Goal: Information Seeking & Learning: Learn about a topic

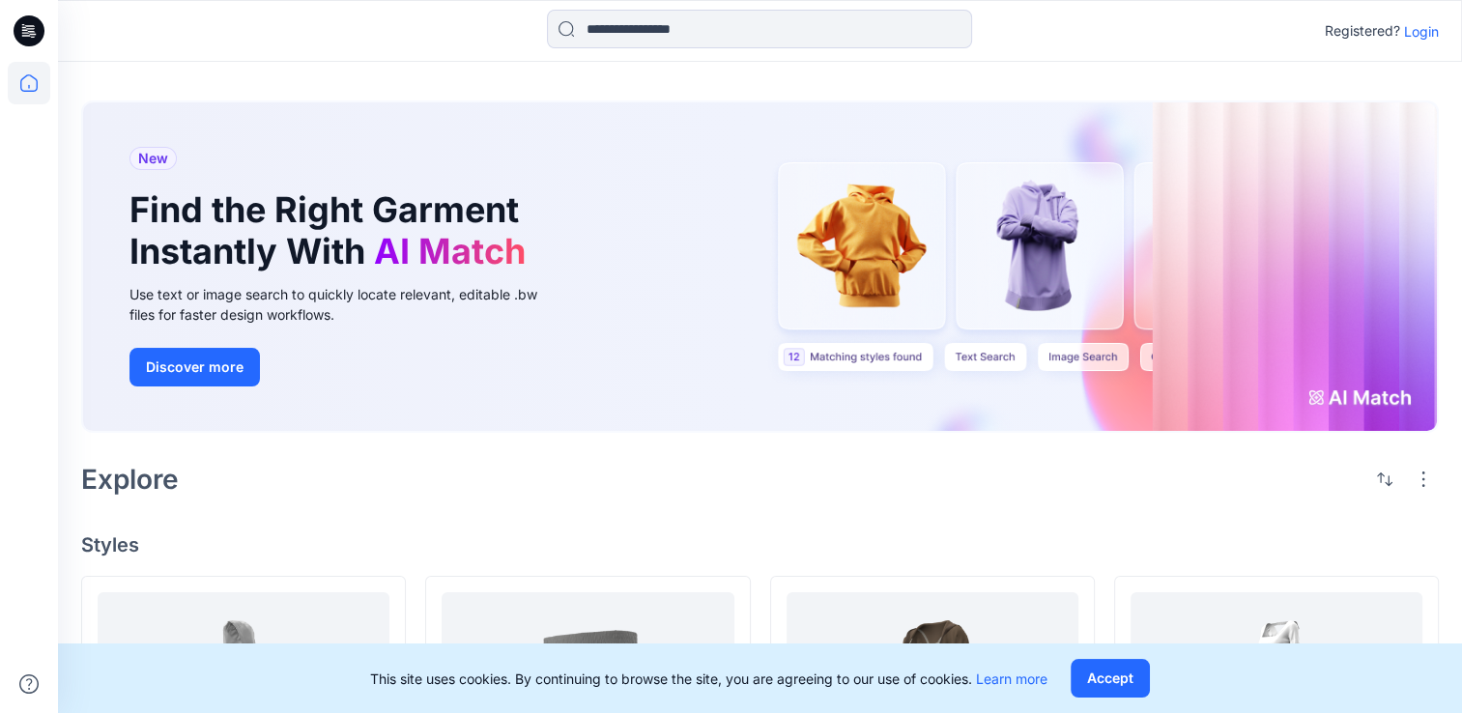
click at [1426, 31] on p "Login" at bounding box center [1421, 31] width 35 height 20
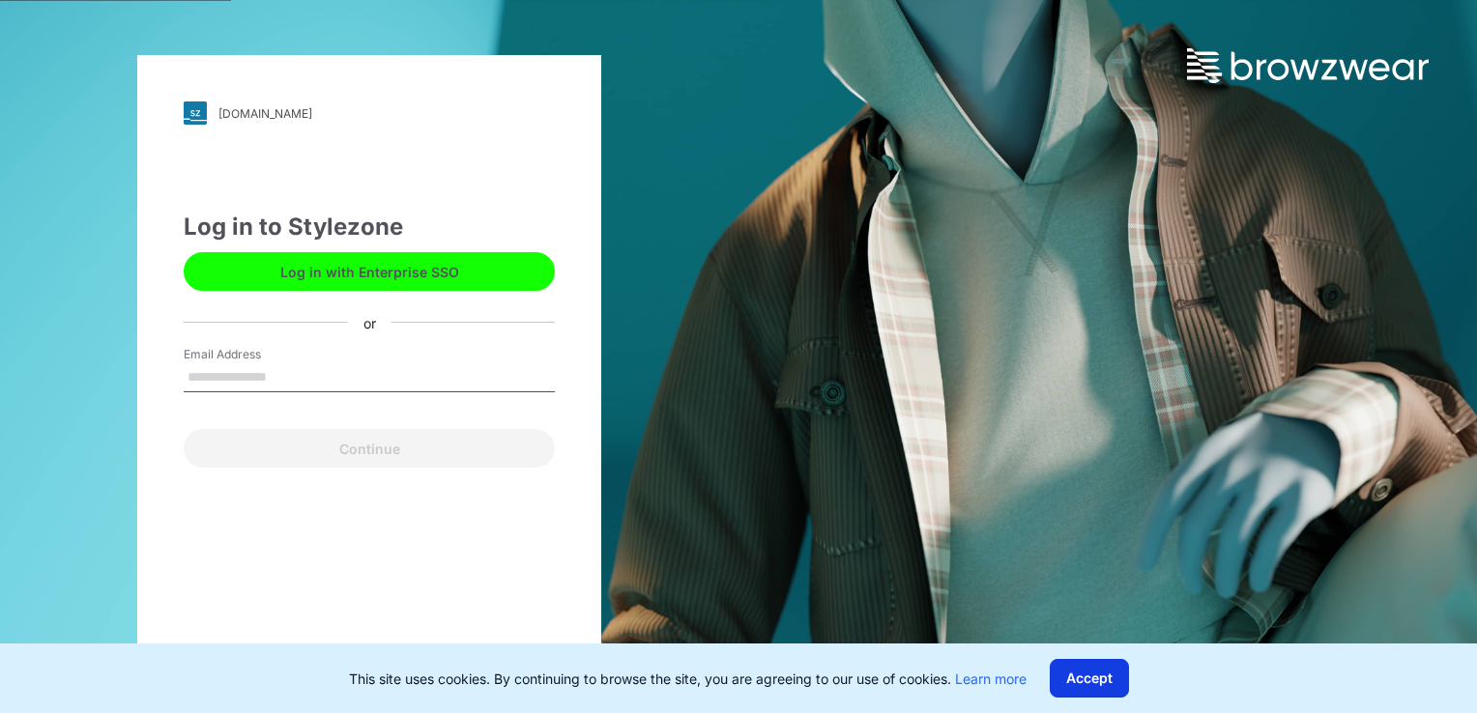
click at [1094, 675] on button "Accept" at bounding box center [1089, 678] width 79 height 39
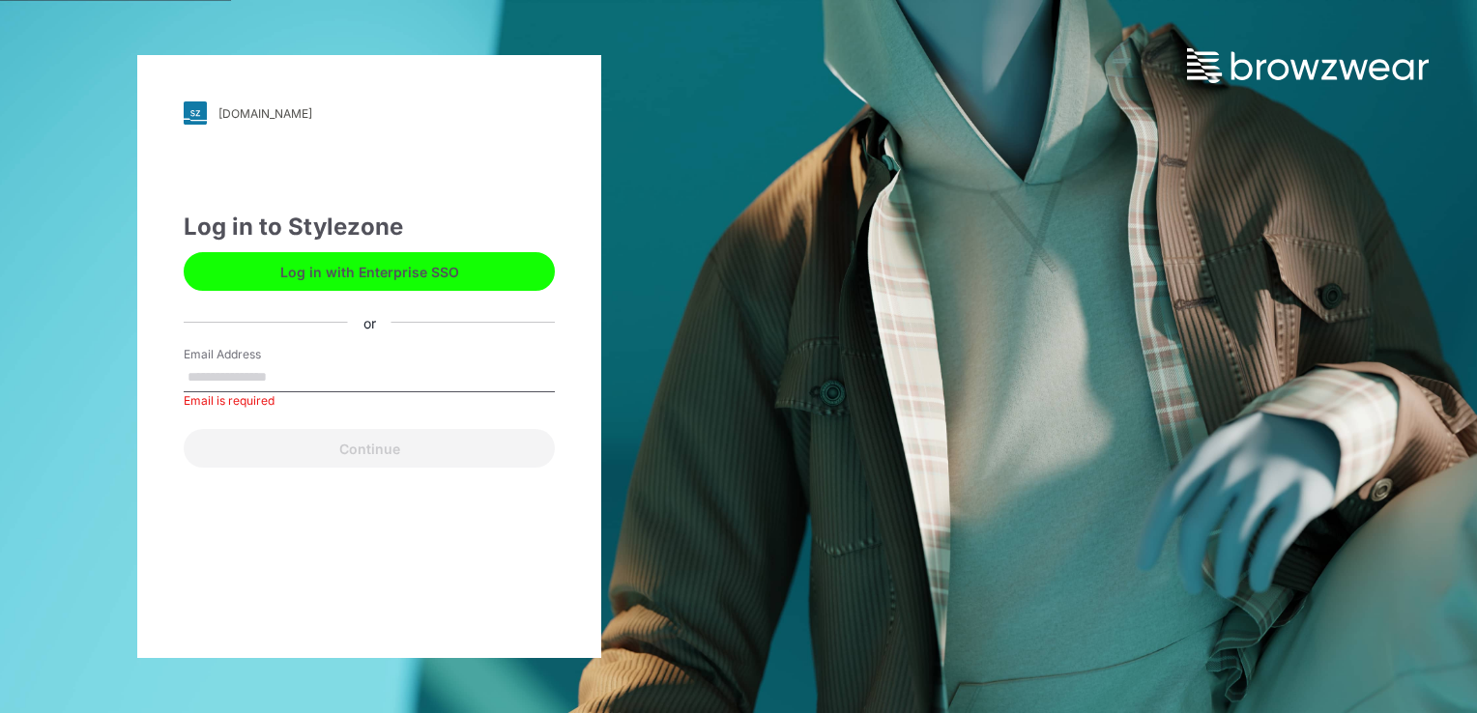
click at [281, 381] on input "Email Address" at bounding box center [369, 377] width 371 height 29
type input "**********"
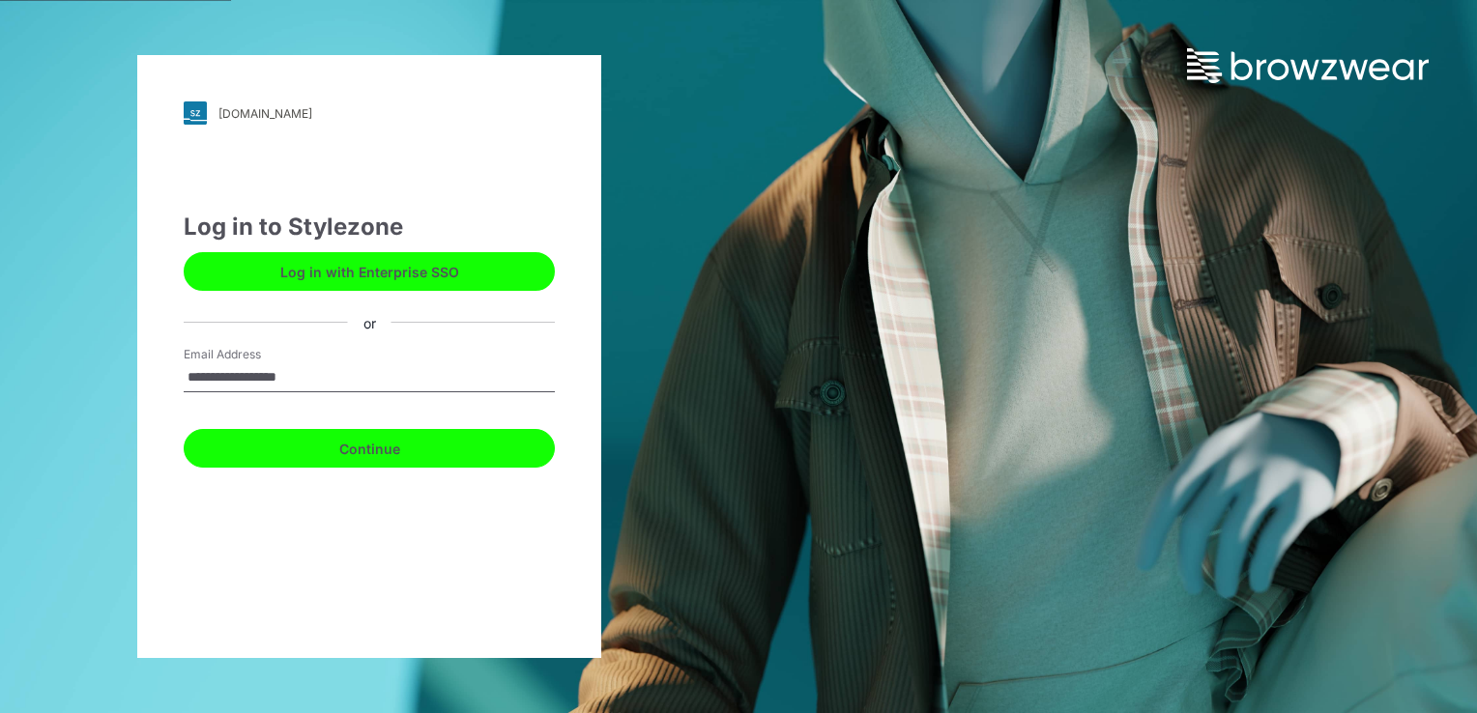
click at [358, 452] on button "Continue" at bounding box center [369, 448] width 371 height 39
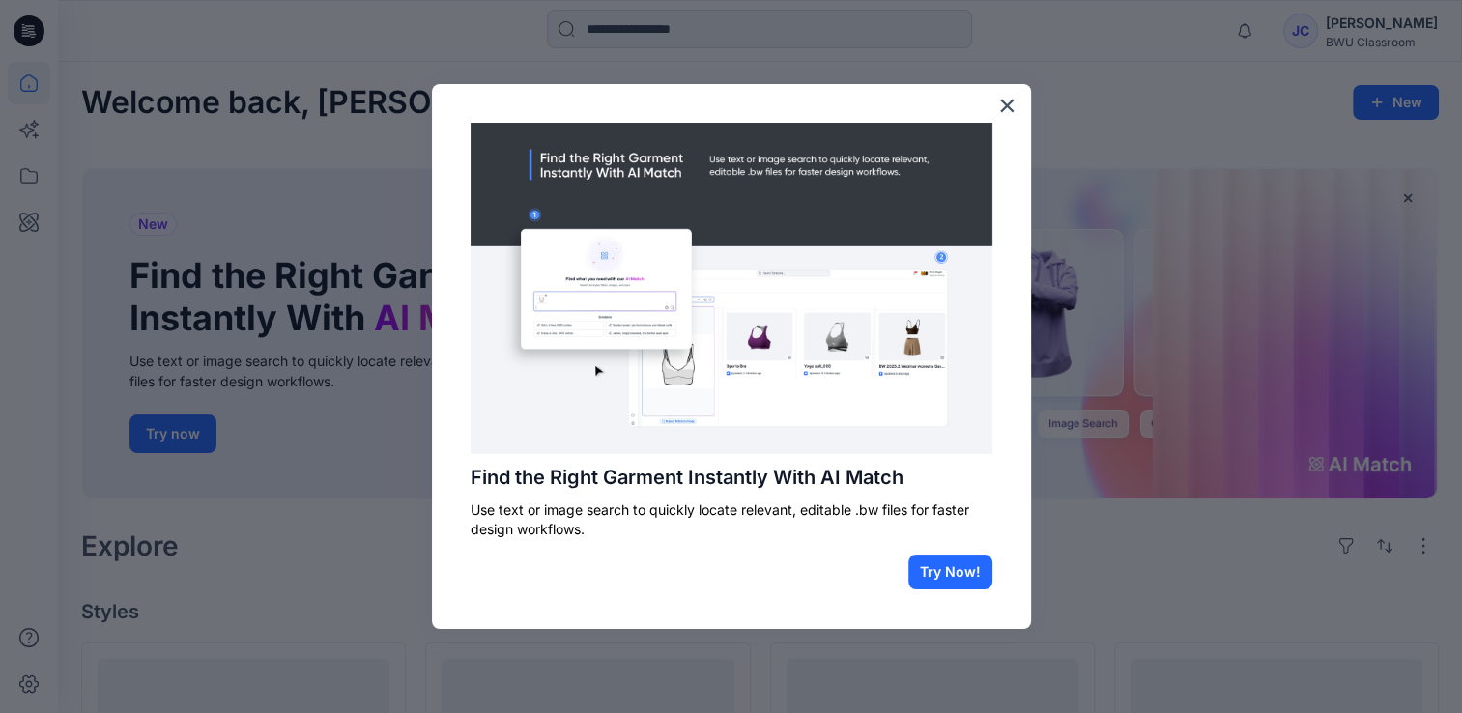
click at [1003, 101] on button "×" at bounding box center [1007, 105] width 18 height 31
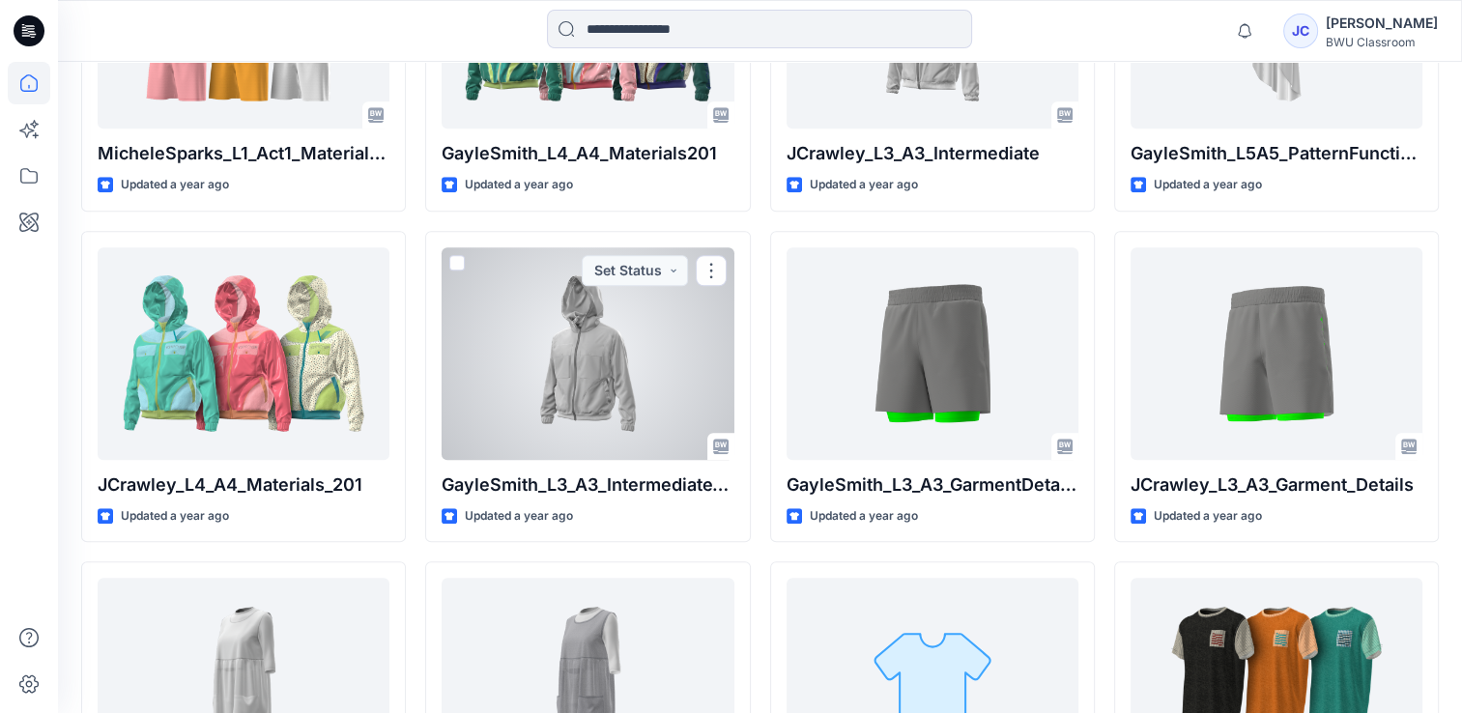
scroll to position [1740, 0]
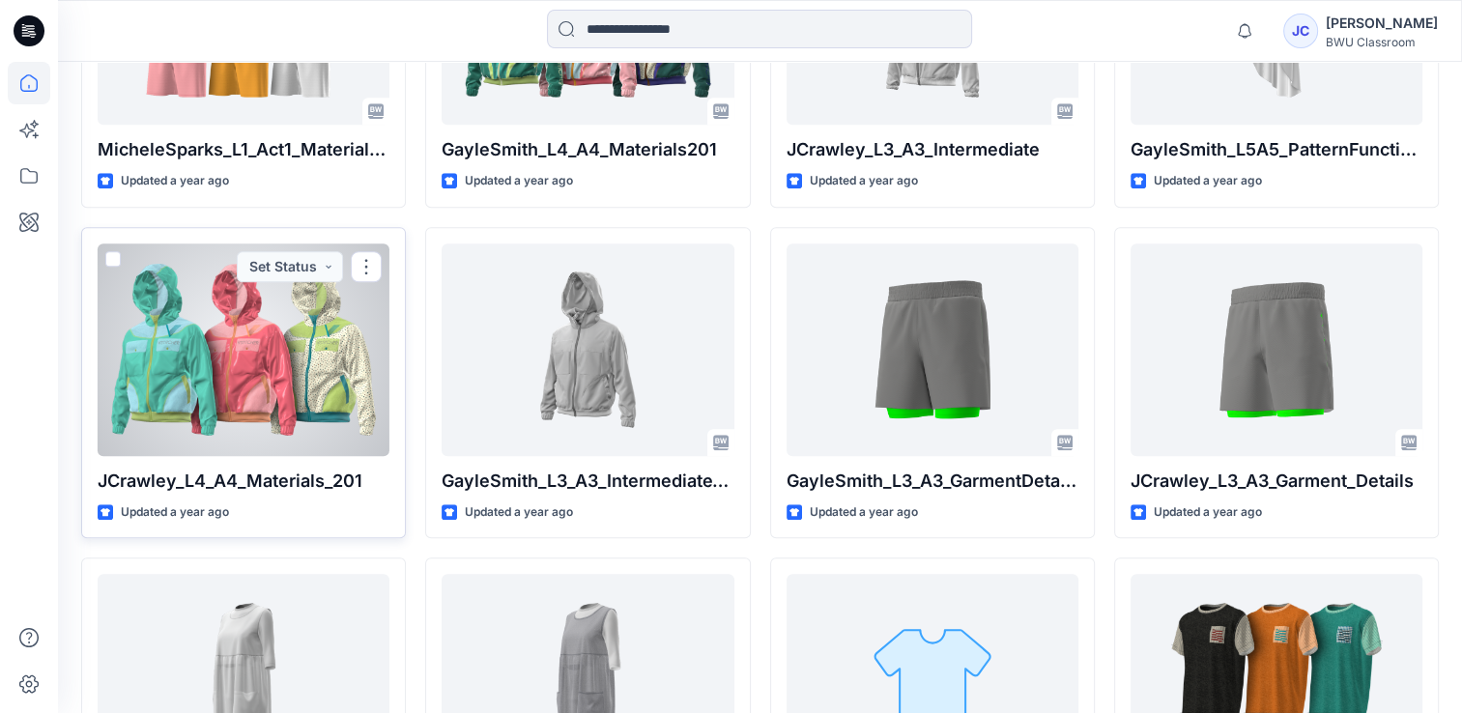
click at [257, 396] on div at bounding box center [244, 350] width 292 height 213
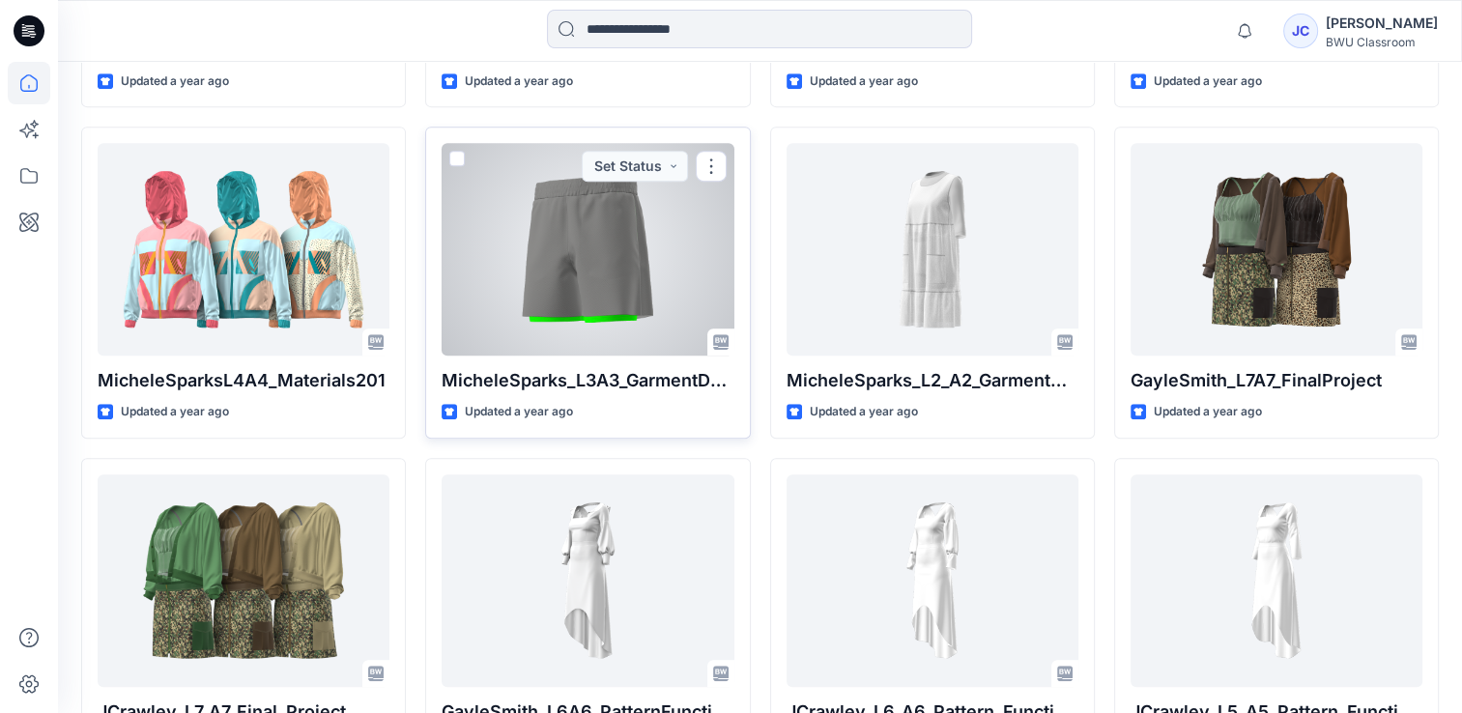
scroll to position [994, 0]
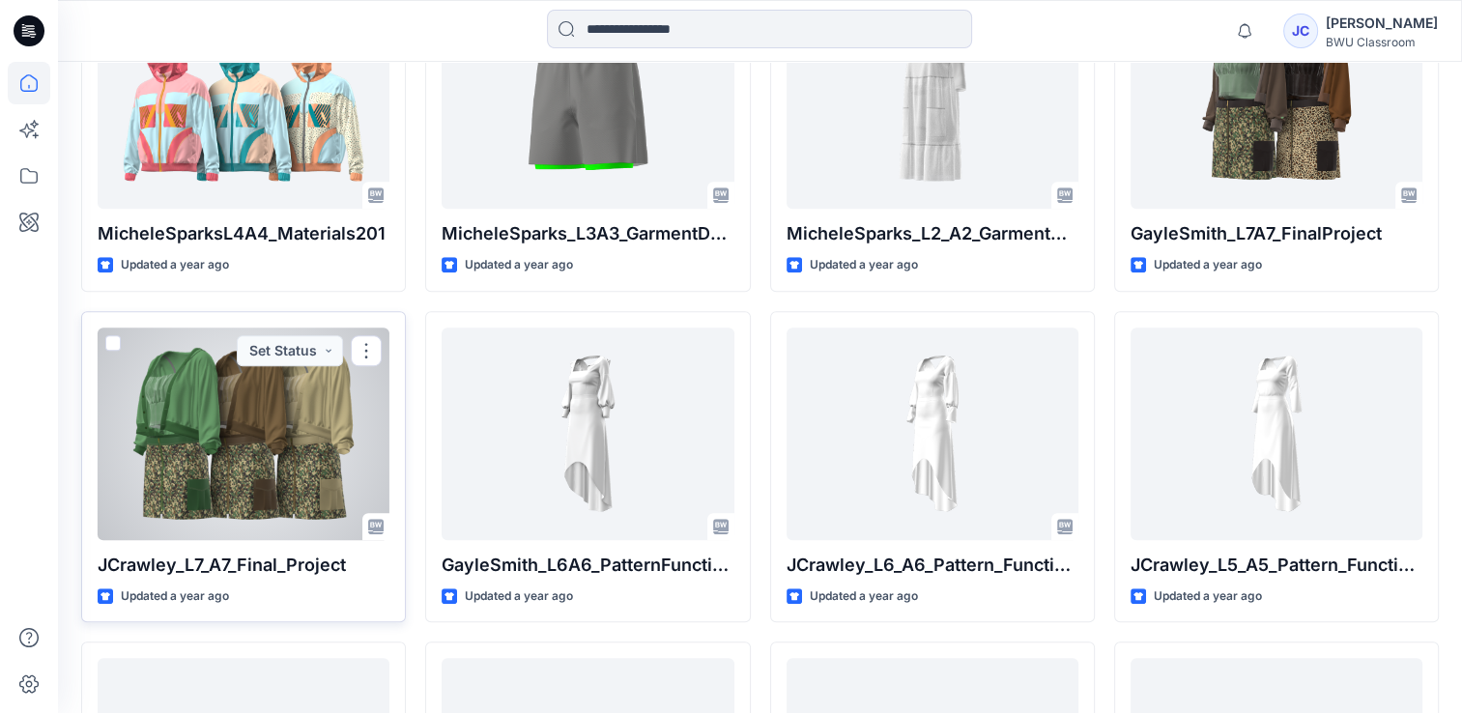
click at [216, 466] on div at bounding box center [244, 434] width 292 height 213
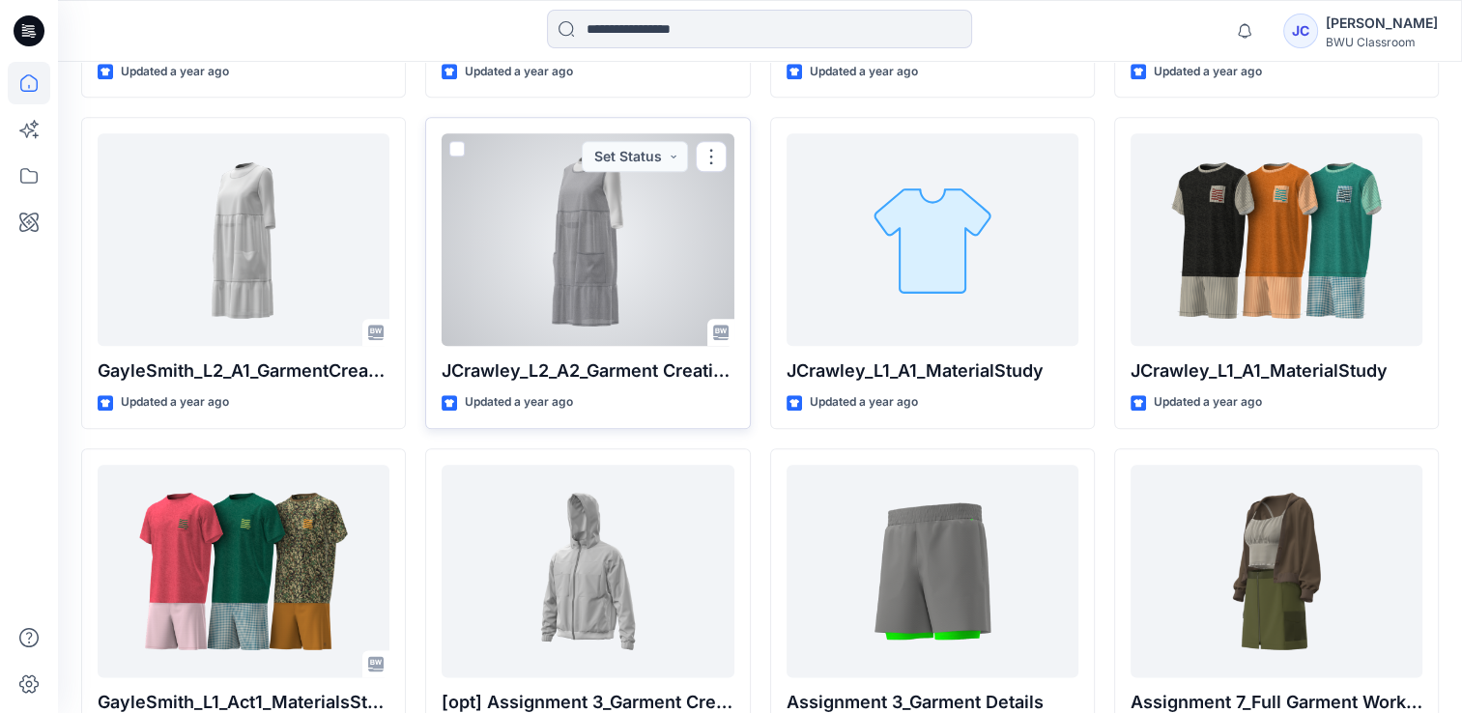
scroll to position [2134, 0]
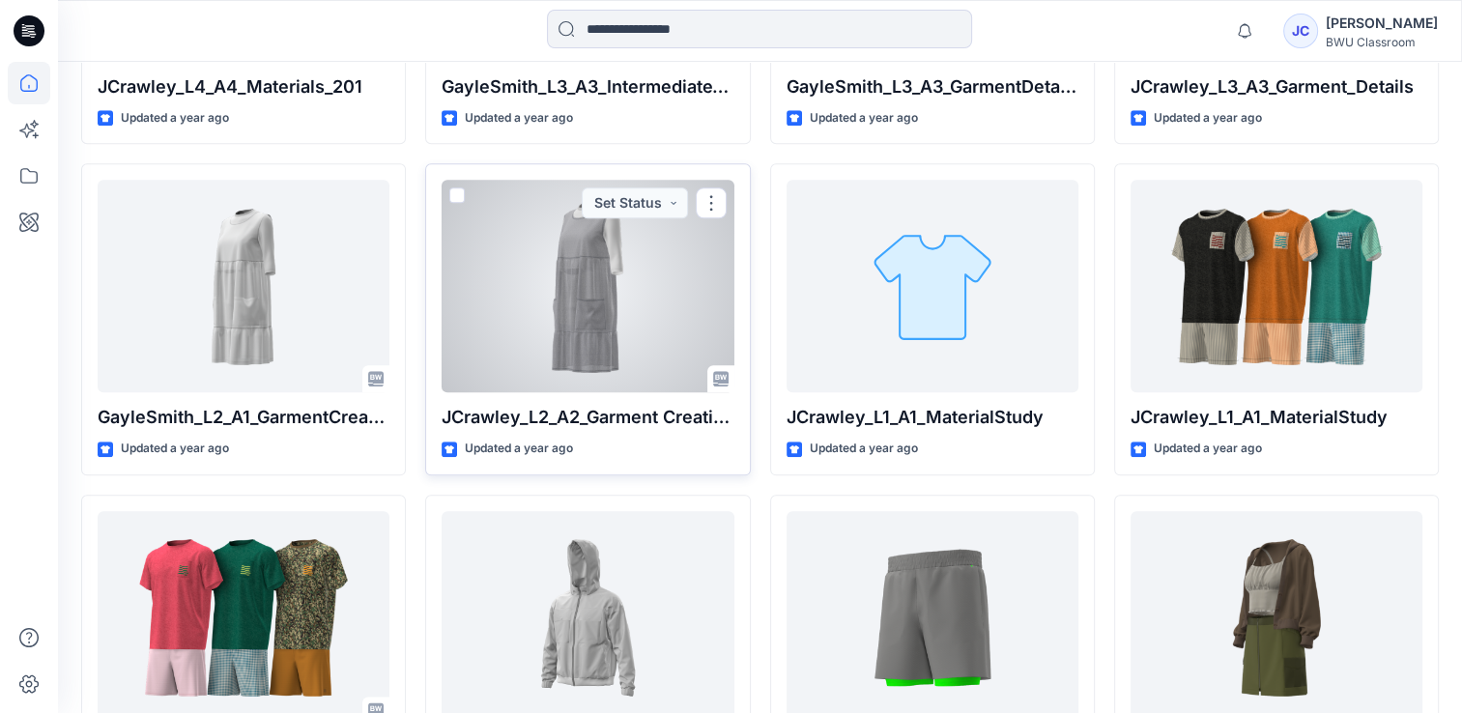
click at [611, 269] on div at bounding box center [588, 286] width 292 height 213
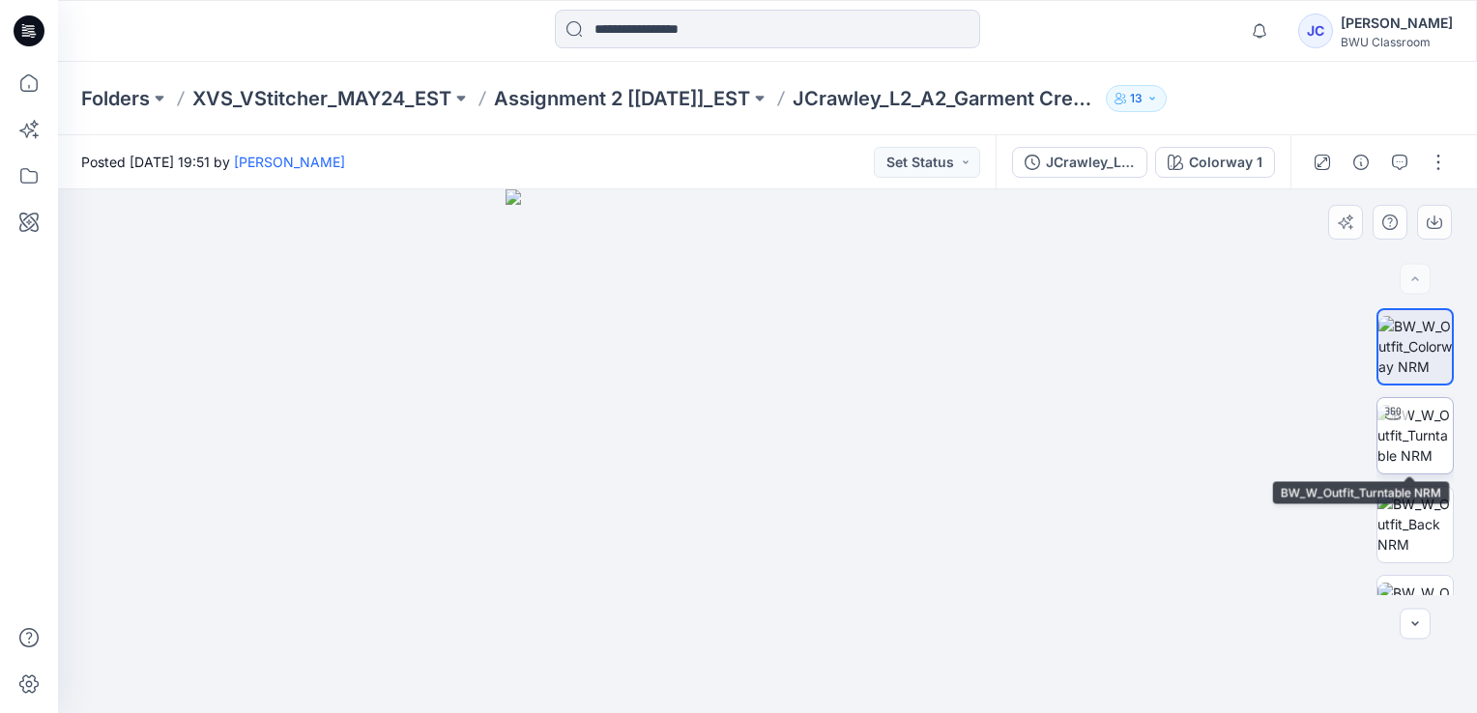
click at [1413, 442] on img at bounding box center [1414, 435] width 75 height 61
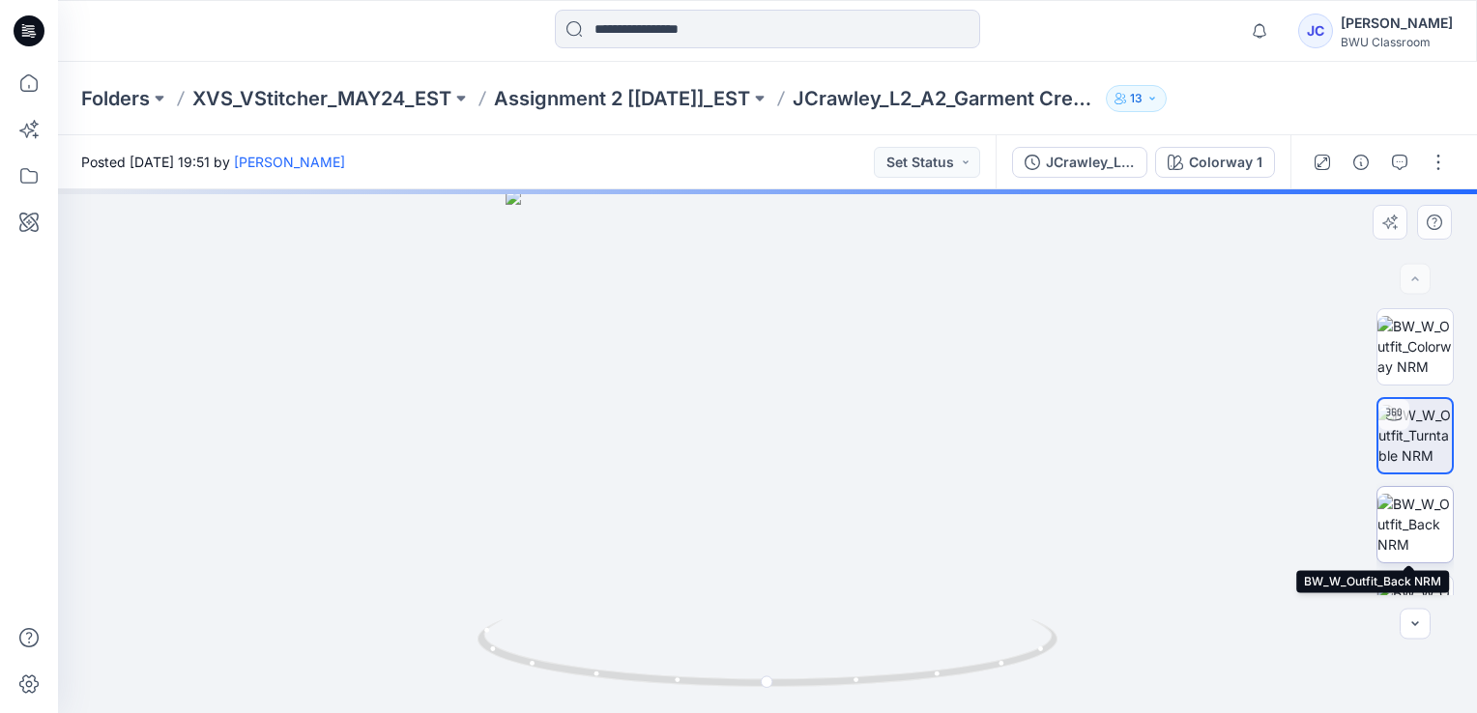
click at [1407, 506] on img at bounding box center [1414, 524] width 75 height 61
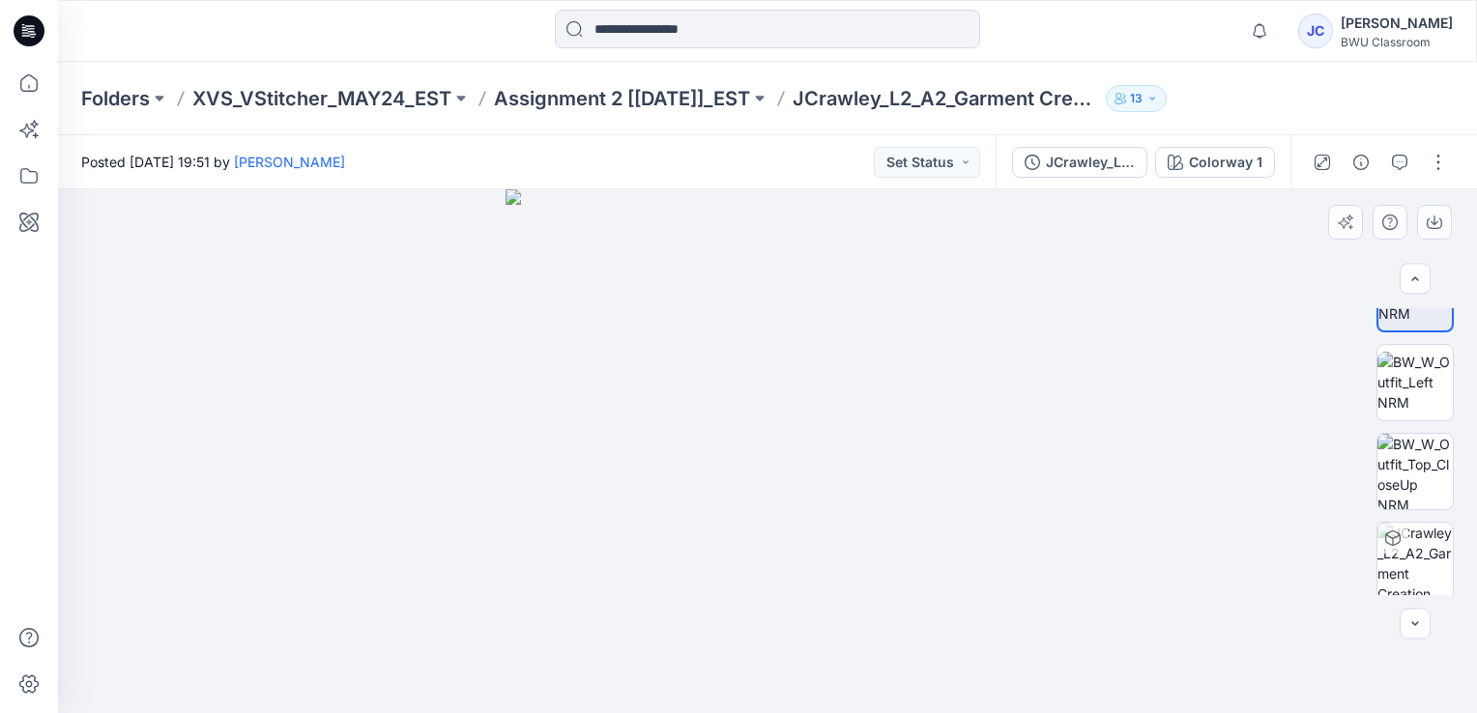
scroll to position [234, 0]
click at [1415, 543] on img at bounding box center [1414, 557] width 75 height 75
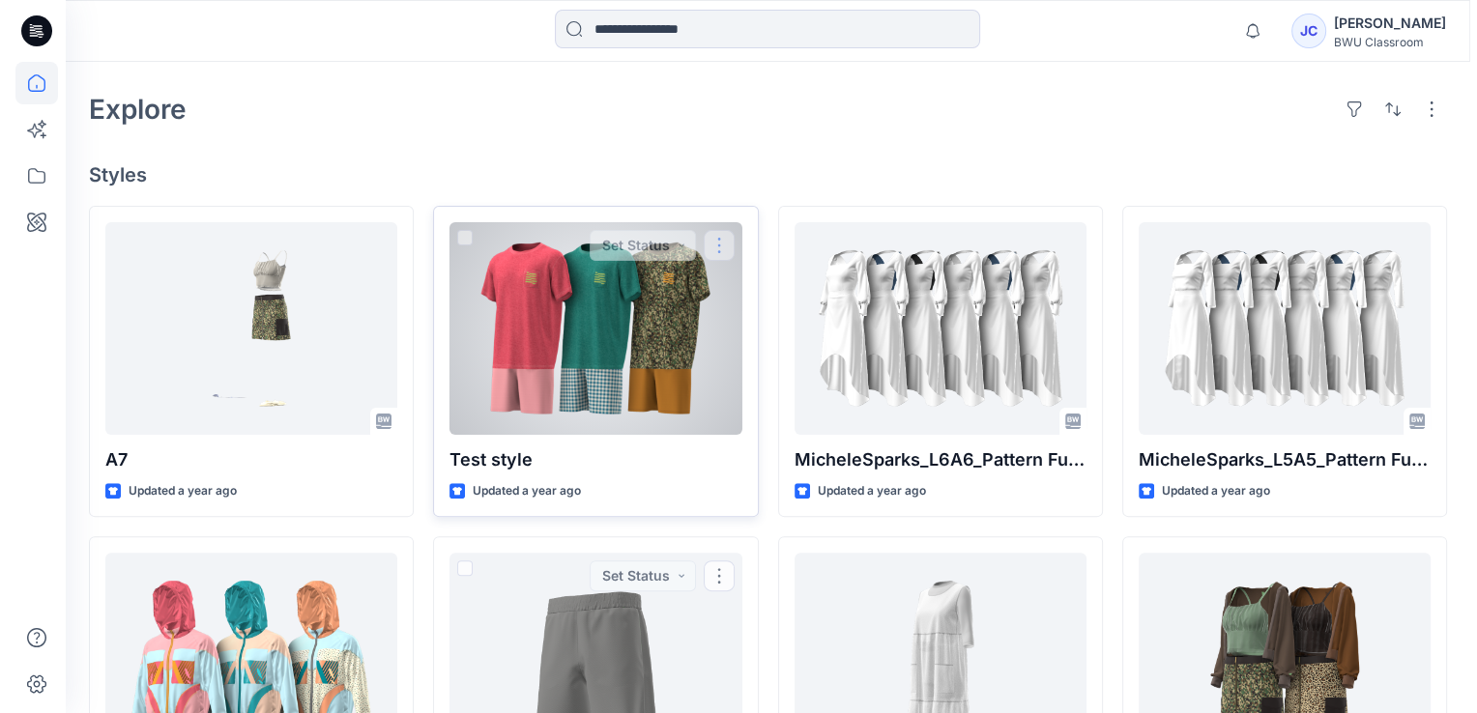
scroll to position [394, 0]
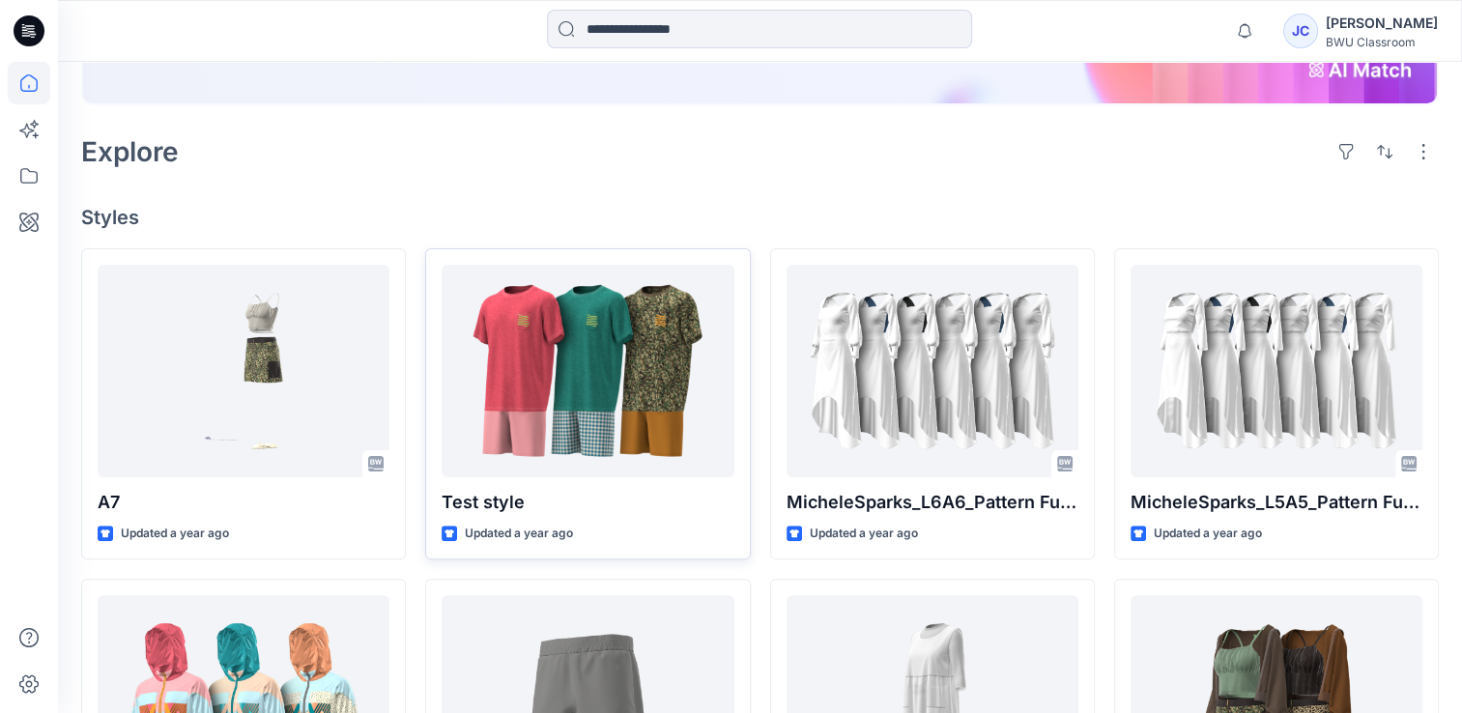
click at [1318, 21] on div "JC" at bounding box center [1301, 31] width 35 height 35
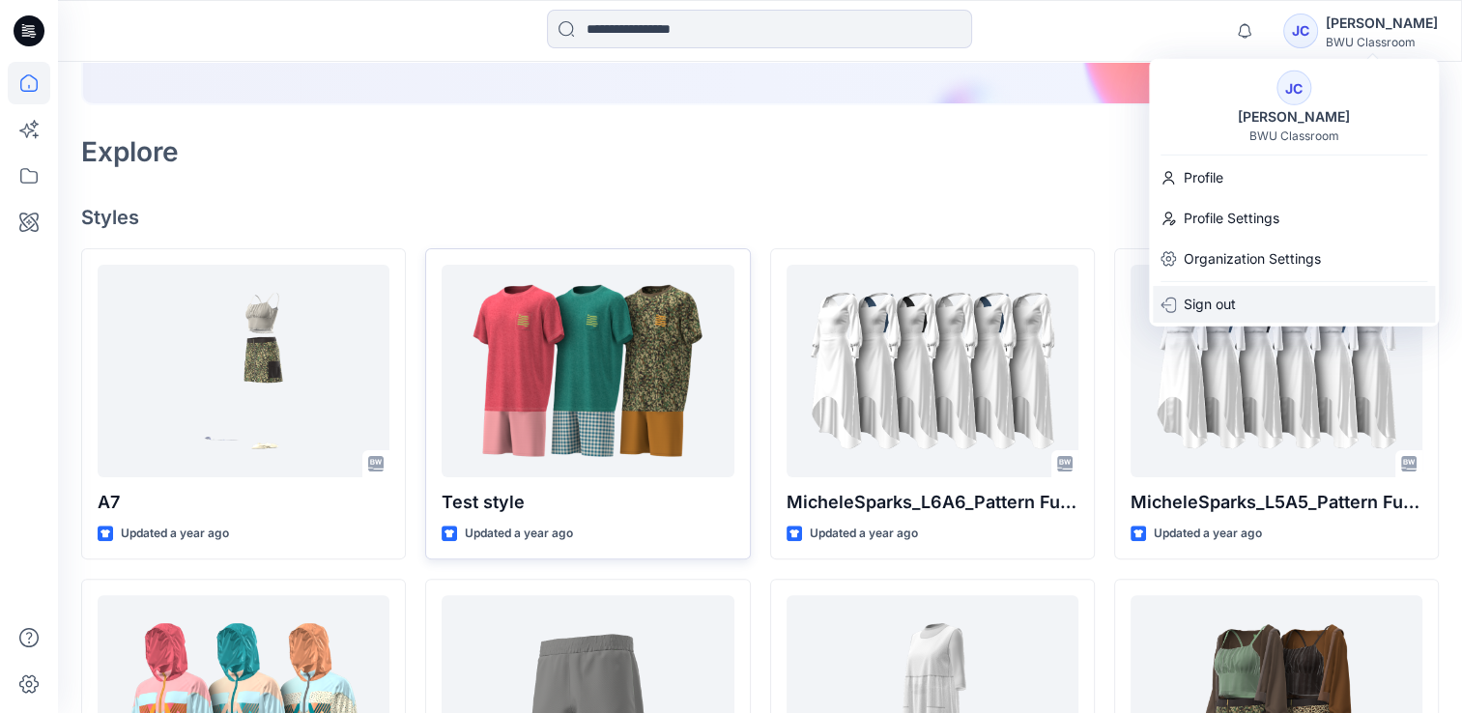
click at [1211, 297] on p "Sign out" at bounding box center [1210, 304] width 52 height 37
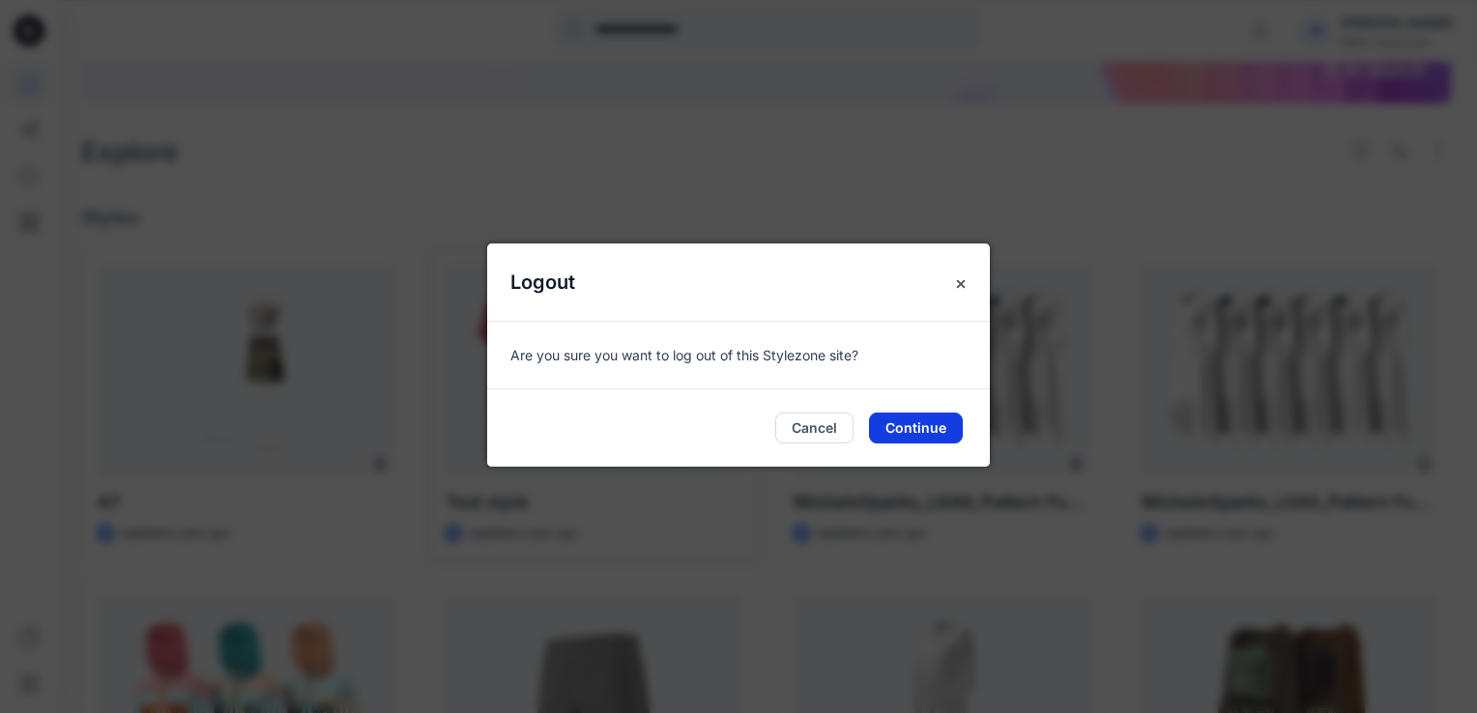
click at [912, 421] on button "Continue" at bounding box center [916, 428] width 94 height 31
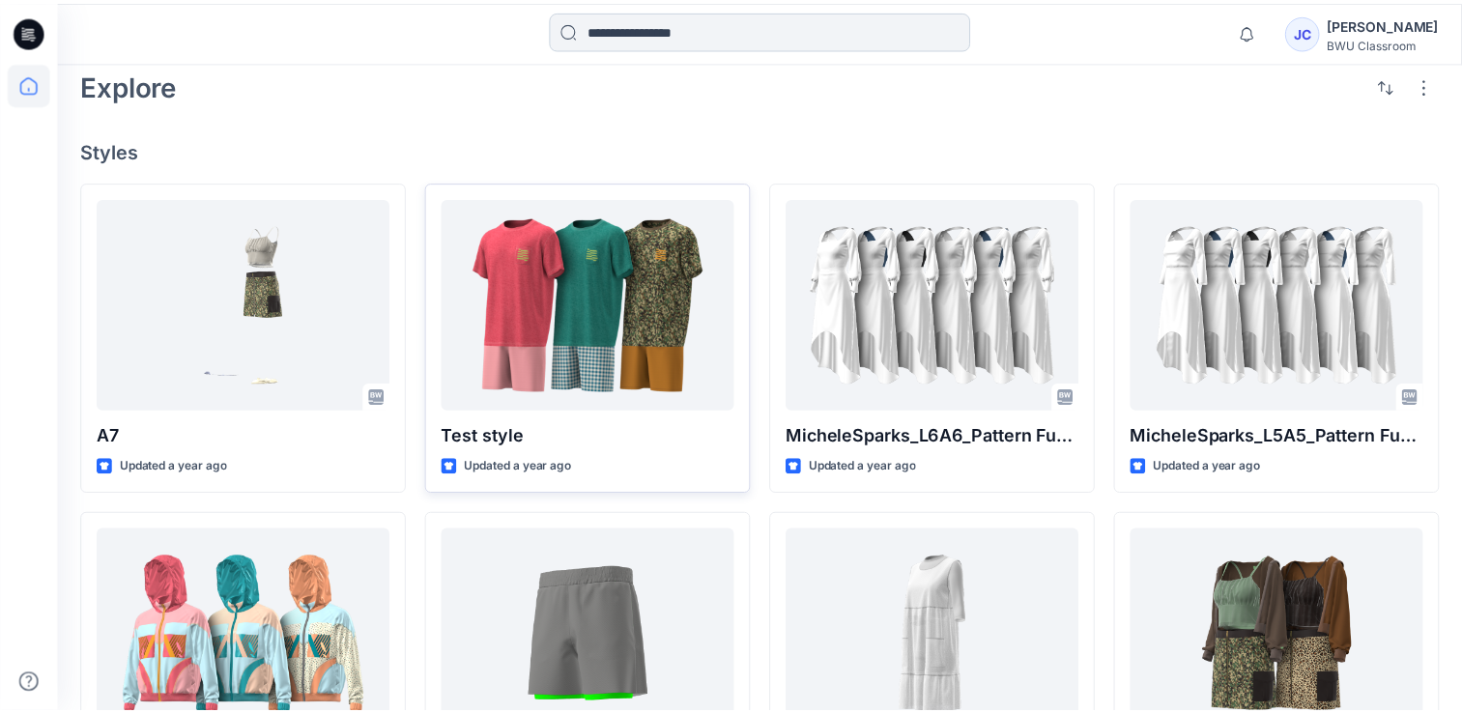
scroll to position [329, 0]
